Goal: Task Accomplishment & Management: Manage account settings

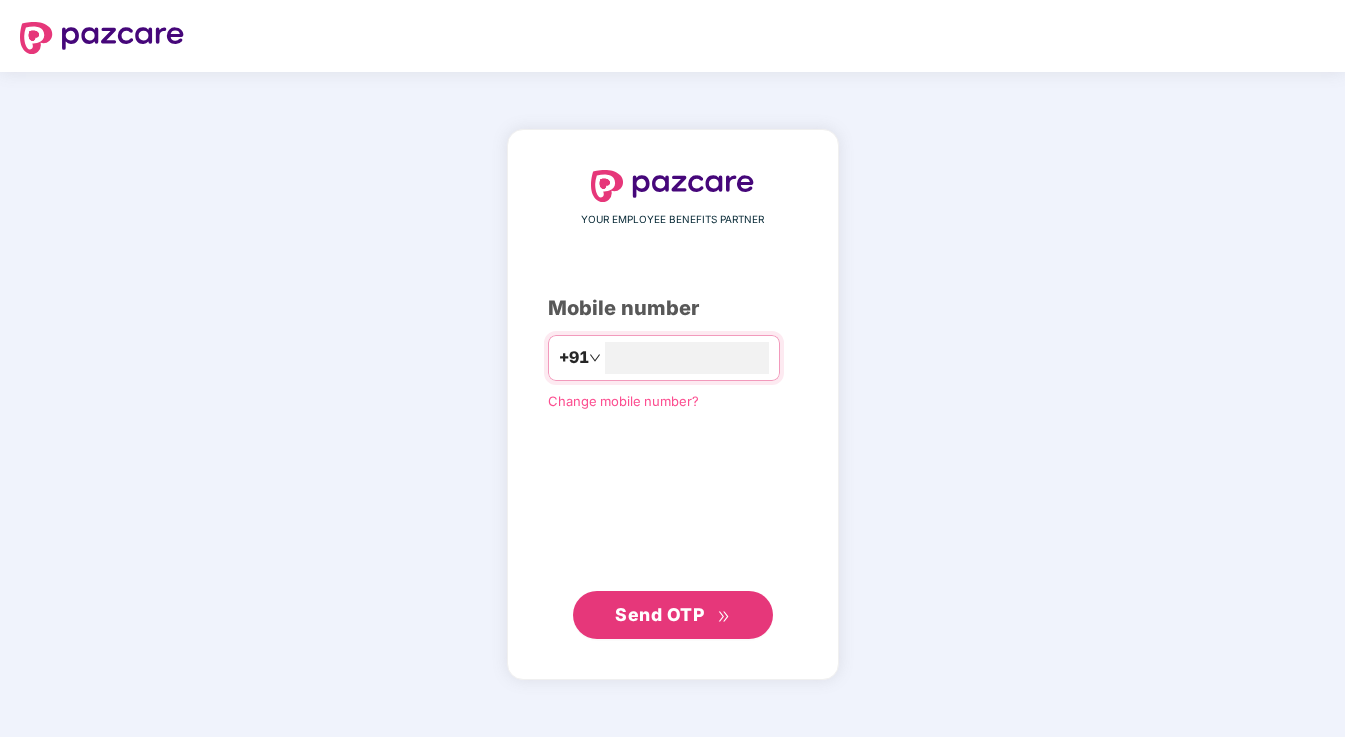
type input "**********"
click at [673, 614] on span "Send OTP" at bounding box center [659, 613] width 89 height 21
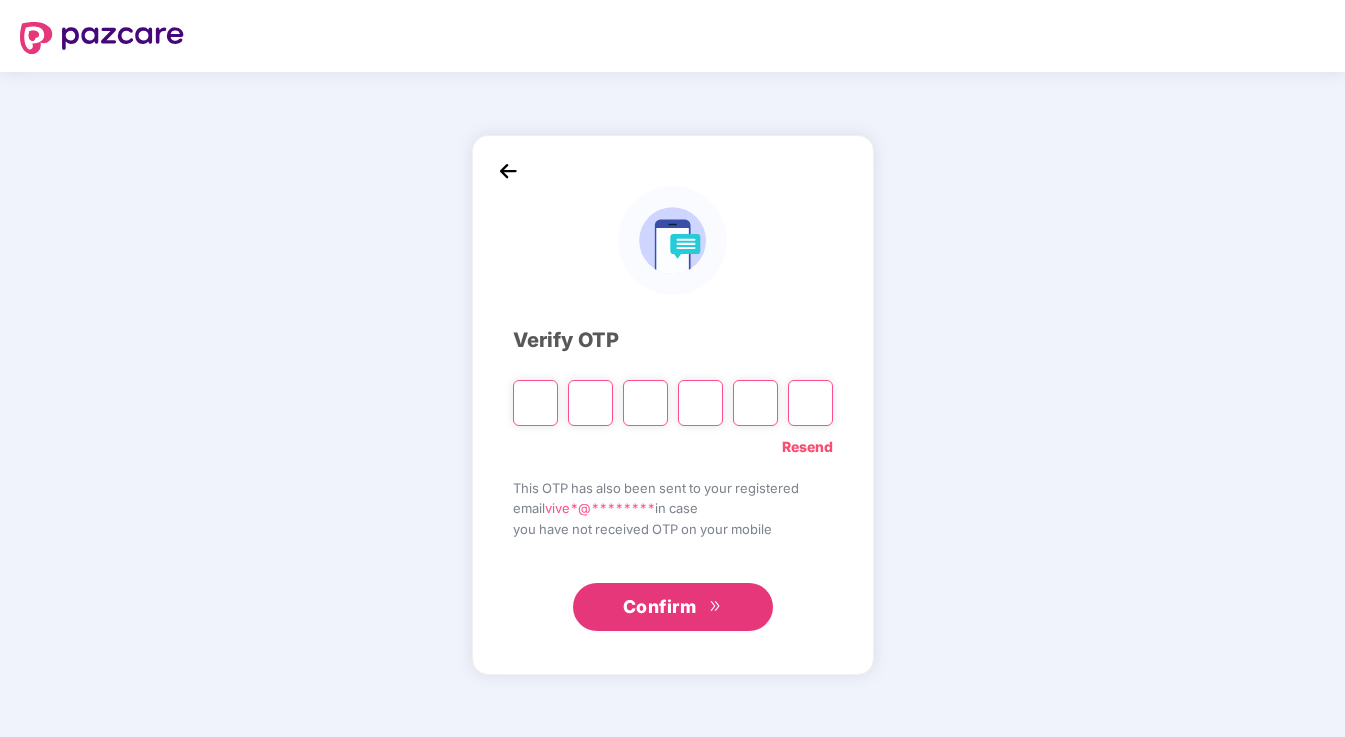
type input "*"
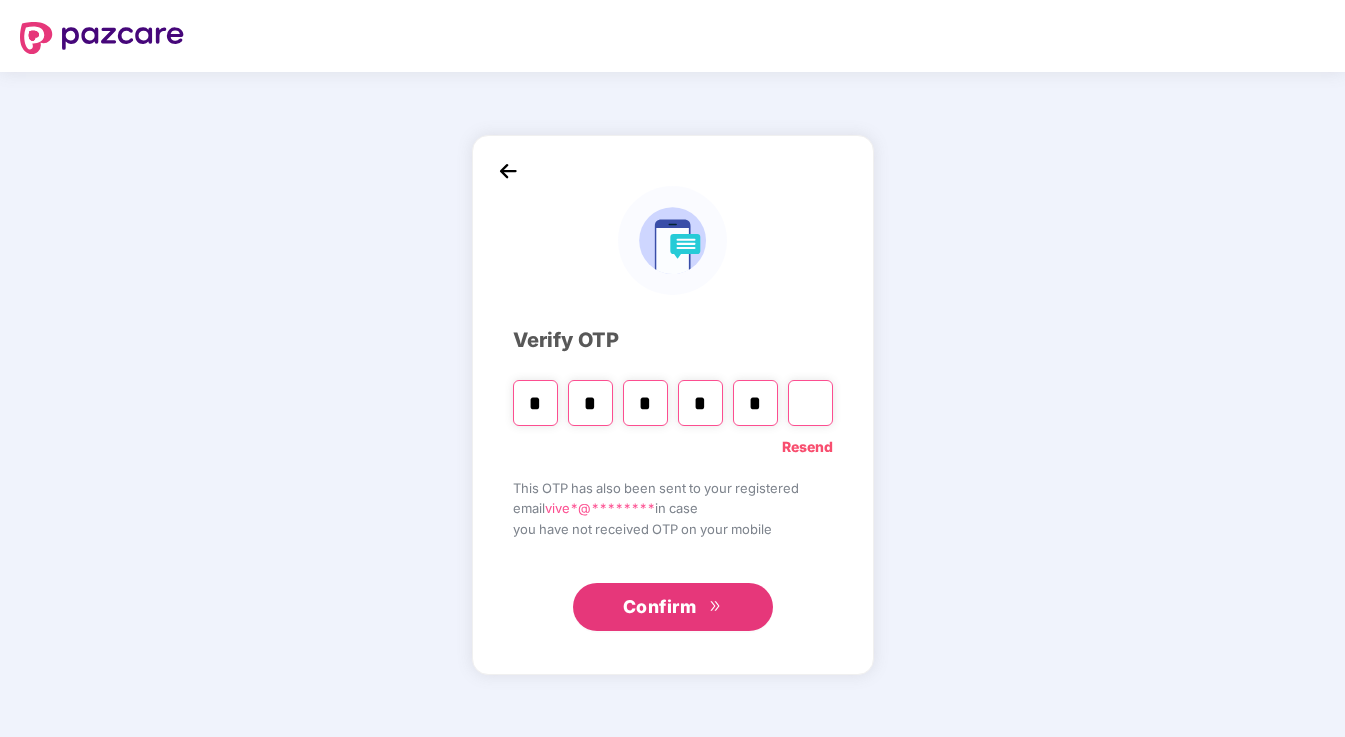
type input "*"
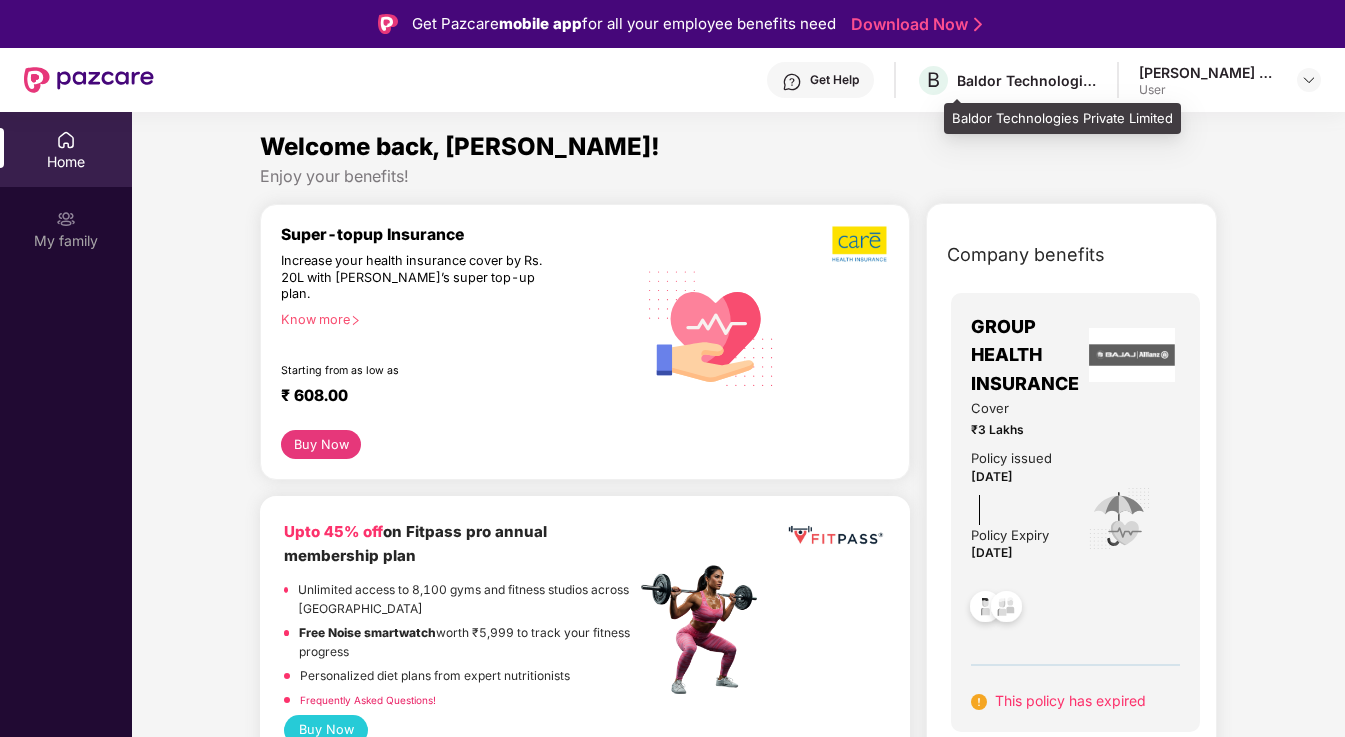
click at [988, 92] on div "B Baldor Technologies Private Limited" at bounding box center [1006, 80] width 181 height 35
click at [940, 75] on span "B" at bounding box center [933, 80] width 13 height 24
click at [1022, 75] on div "Baldor Technologies Private Limited" at bounding box center [1027, 80] width 140 height 19
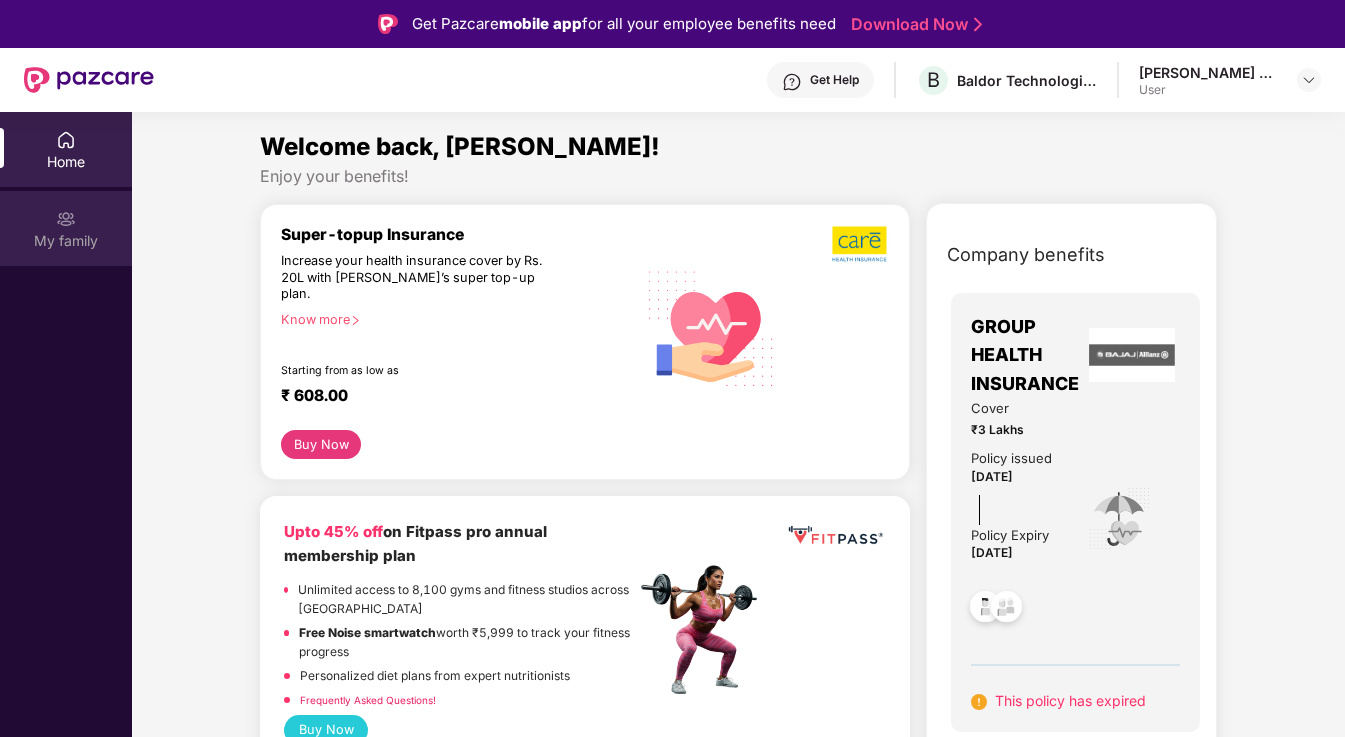
click at [46, 231] on div "My family" at bounding box center [66, 241] width 132 height 20
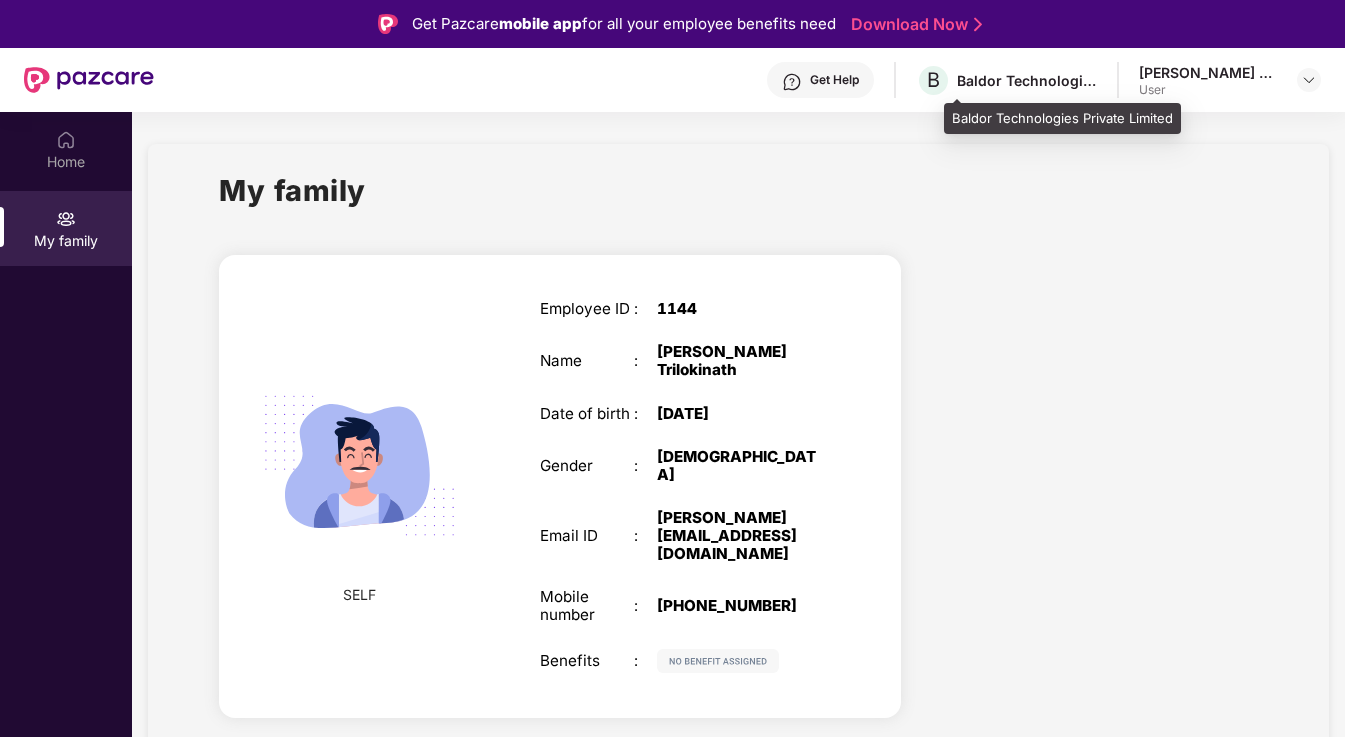
click at [1042, 86] on div "Baldor Technologies Private Limited" at bounding box center [1027, 80] width 140 height 19
